Goal: Task Accomplishment & Management: Manage account settings

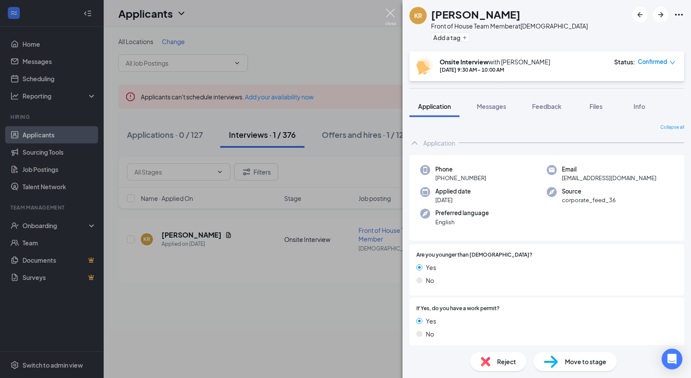
click at [390, 16] on img at bounding box center [390, 17] width 11 height 17
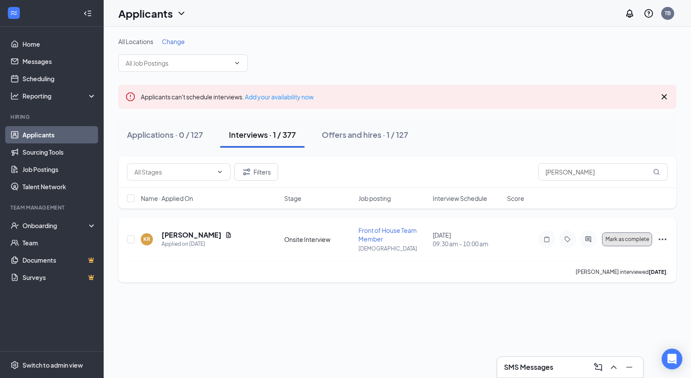
click at [630, 240] on span "Mark as complete" at bounding box center [628, 239] width 44 height 6
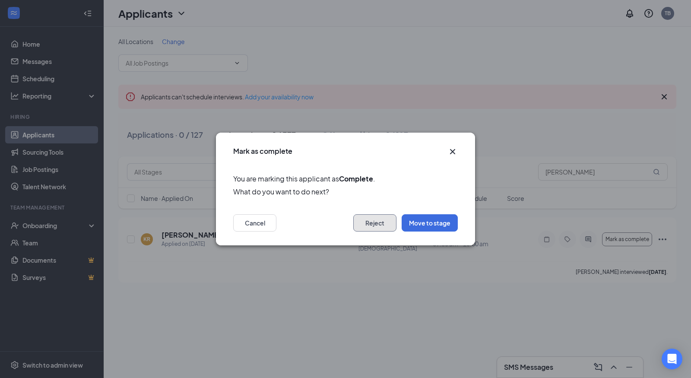
click at [381, 220] on button "Reject" at bounding box center [374, 222] width 43 height 17
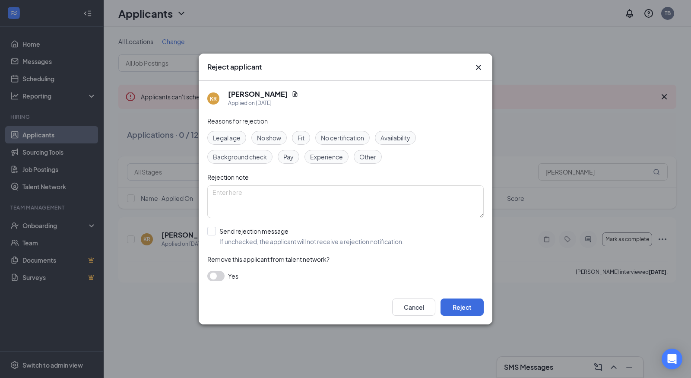
click at [305, 141] on span "Fit" at bounding box center [301, 138] width 7 height 10
click at [321, 159] on span "Experience" at bounding box center [326, 157] width 33 height 10
click at [246, 234] on input "Send rejection message If unchecked, the applicant will not receive a rejection…" at bounding box center [305, 236] width 197 height 19
checkbox input "true"
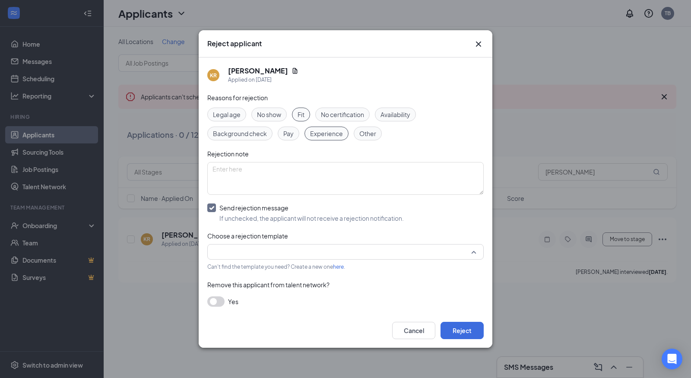
click at [280, 258] on input "search" at bounding box center [343, 252] width 260 height 15
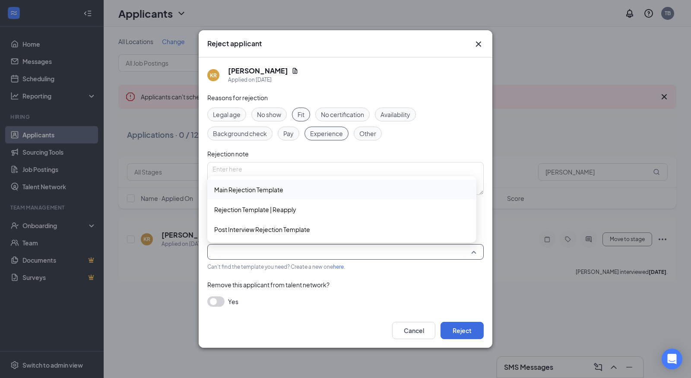
click at [287, 190] on span "Main Rejection Template" at bounding box center [341, 190] width 255 height 10
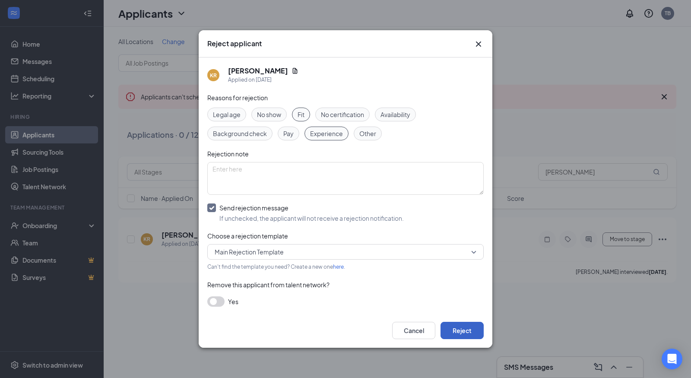
click at [471, 329] on button "Reject" at bounding box center [462, 330] width 43 height 17
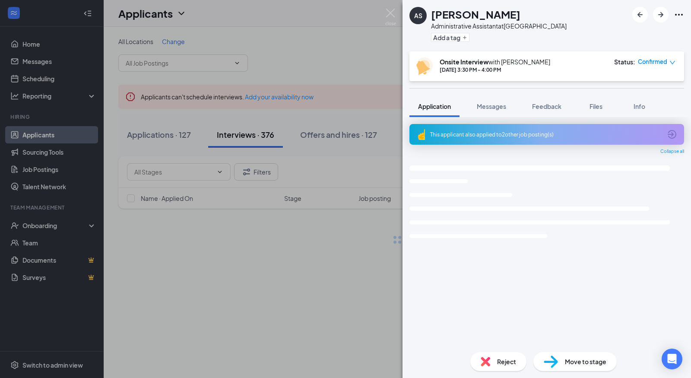
click at [386, 15] on img at bounding box center [390, 17] width 11 height 17
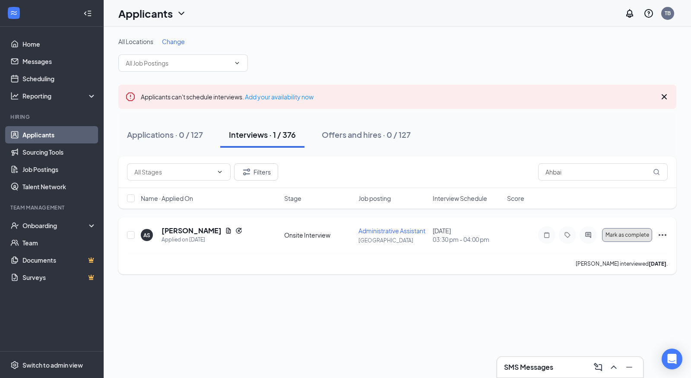
click at [634, 230] on button "Mark as complete" at bounding box center [627, 235] width 50 height 14
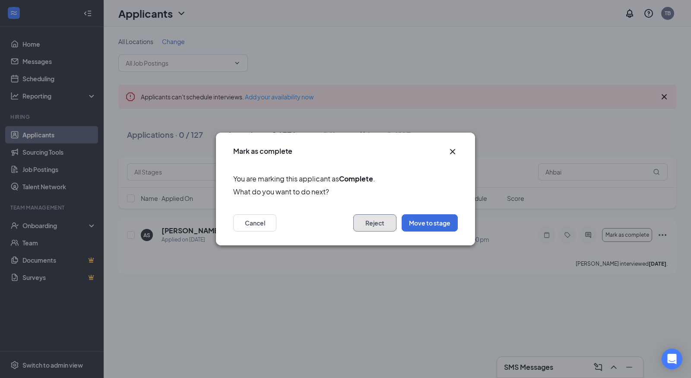
click at [373, 217] on button "Reject" at bounding box center [374, 222] width 43 height 17
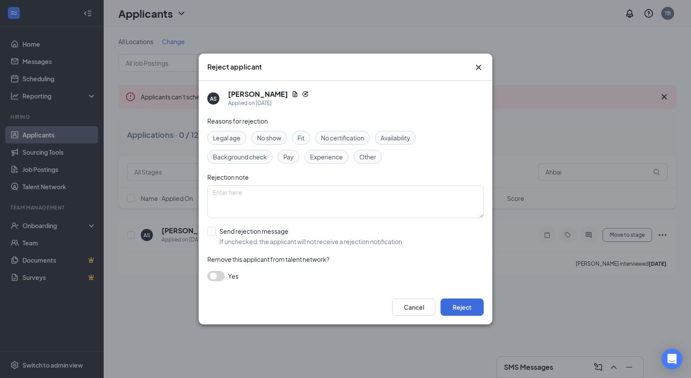
click at [263, 138] on span "No show" at bounding box center [269, 138] width 24 height 10
click at [253, 234] on input "Send rejection message If unchecked, the applicant will not receive a rejection…" at bounding box center [305, 236] width 197 height 19
checkbox input "true"
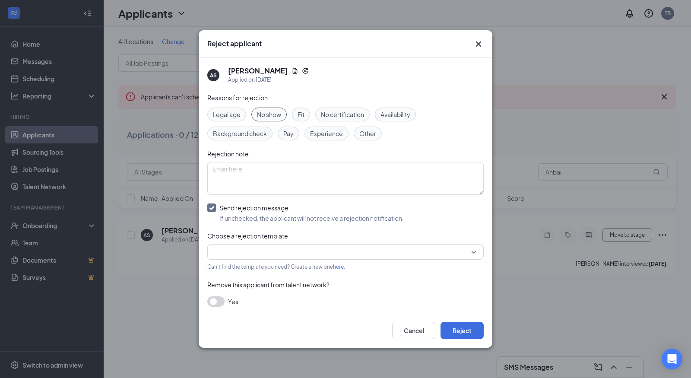
click at [289, 251] on input "search" at bounding box center [343, 252] width 260 height 15
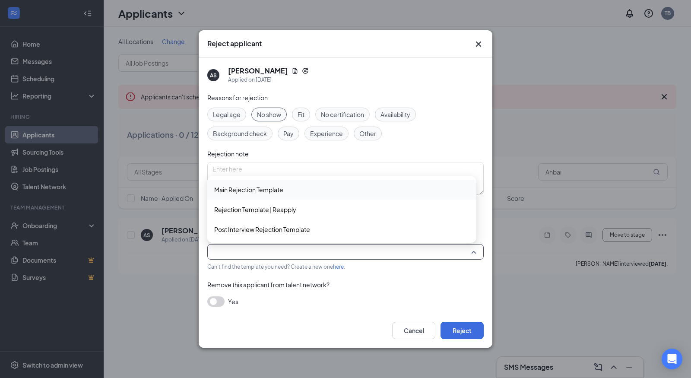
click at [297, 193] on span "Main Rejection Template" at bounding box center [341, 190] width 255 height 10
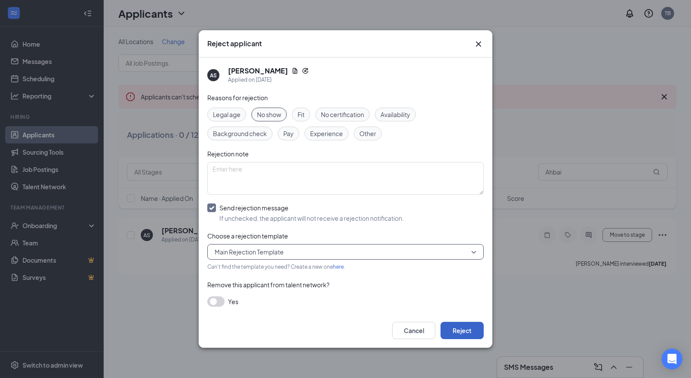
click at [473, 331] on button "Reject" at bounding box center [462, 330] width 43 height 17
